Goal: Information Seeking & Learning: Learn about a topic

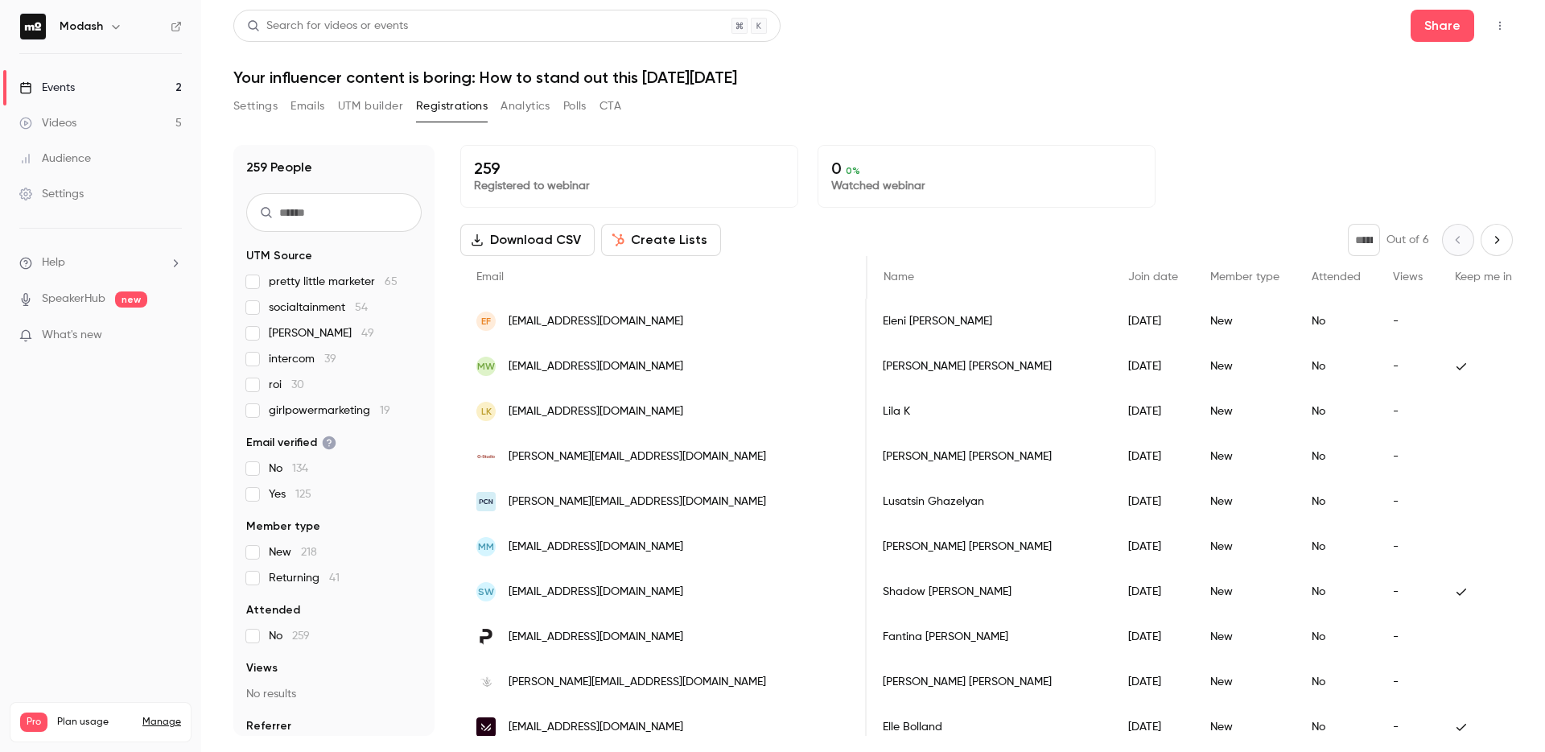
scroll to position [0, 694]
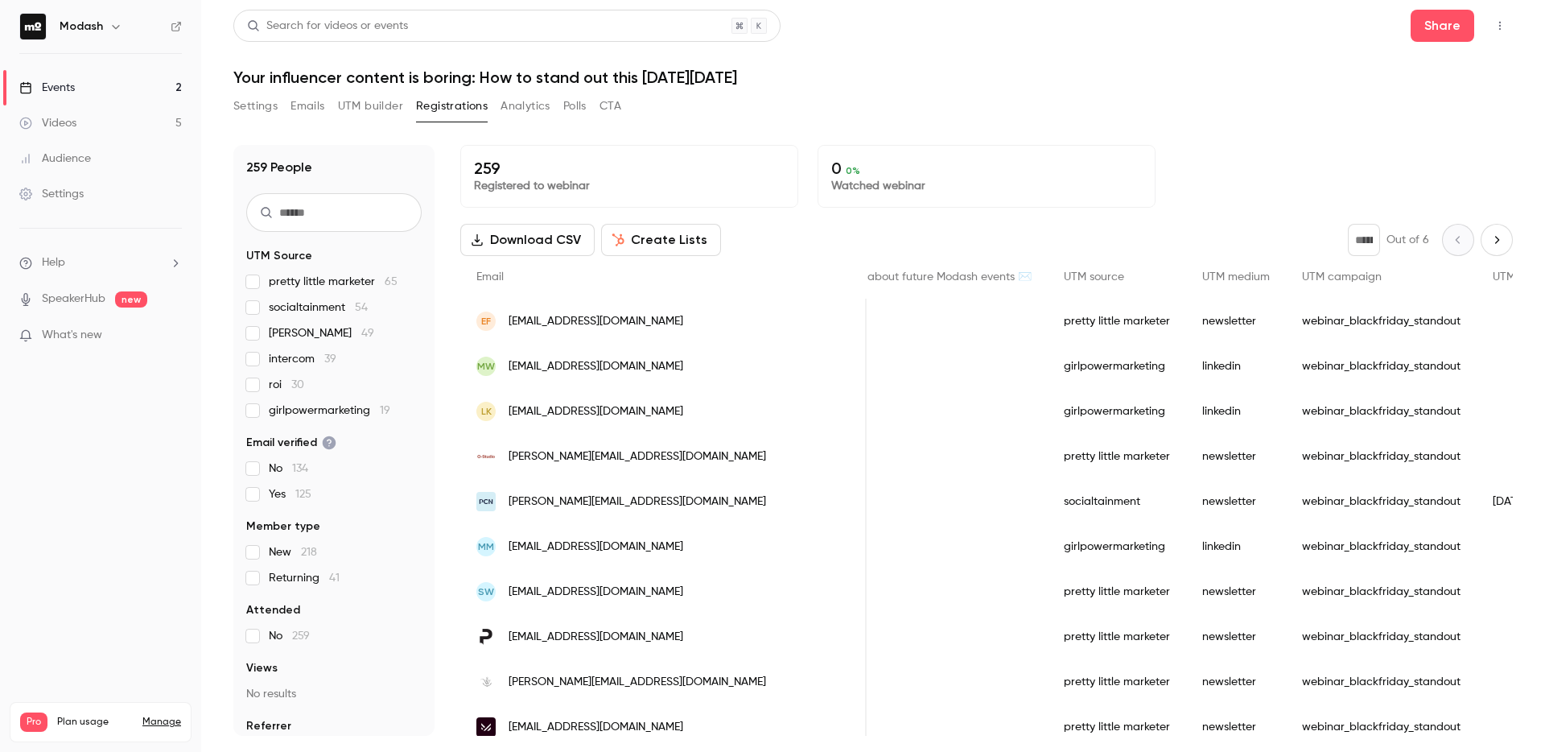
click at [84, 84] on link "Events 2" at bounding box center [100, 87] width 201 height 35
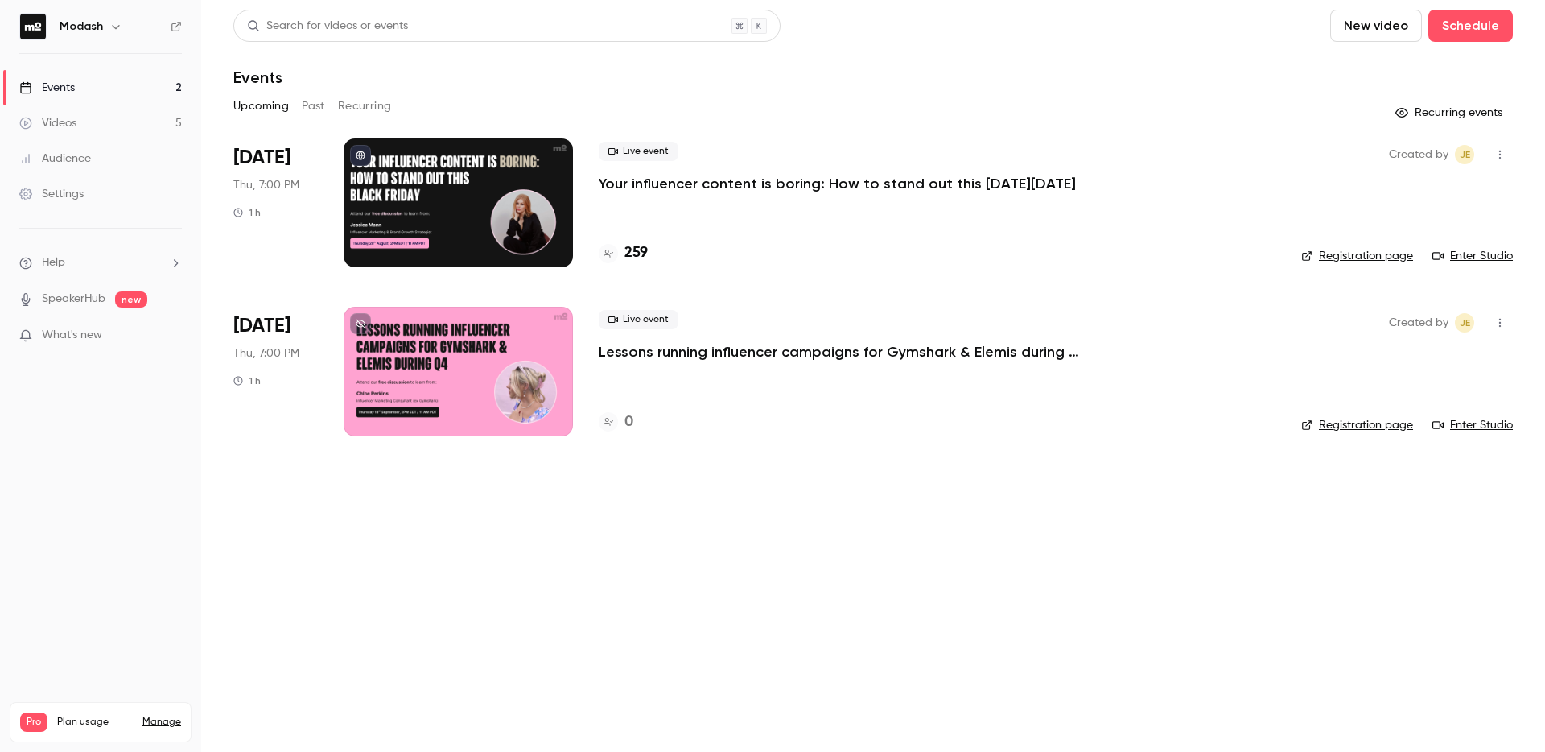
click at [716, 348] on p "Lessons running influencer campaigns for Gymshark & Elemis during Q4" at bounding box center [840, 351] width 483 height 19
